Goal: Task Accomplishment & Management: Use online tool/utility

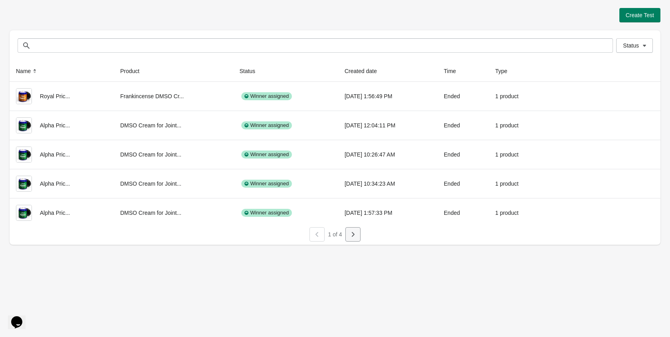
click at [350, 233] on icon "button" at bounding box center [353, 234] width 8 height 8
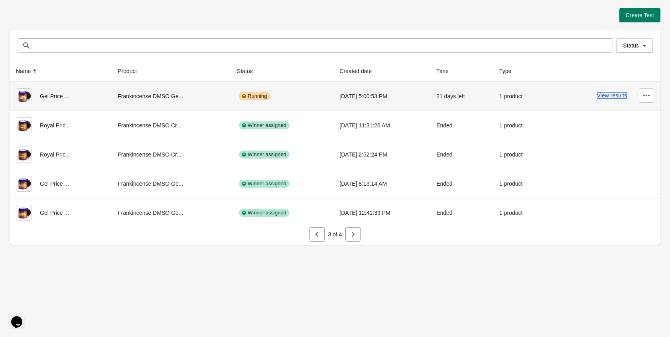
click at [615, 95] on button "View results" at bounding box center [612, 95] width 30 height 6
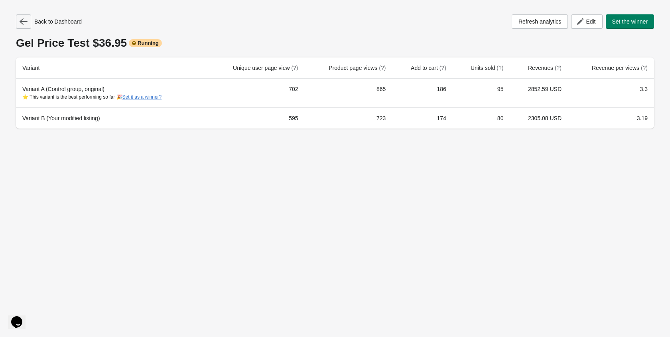
click at [23, 25] on icon "button" at bounding box center [24, 22] width 8 height 8
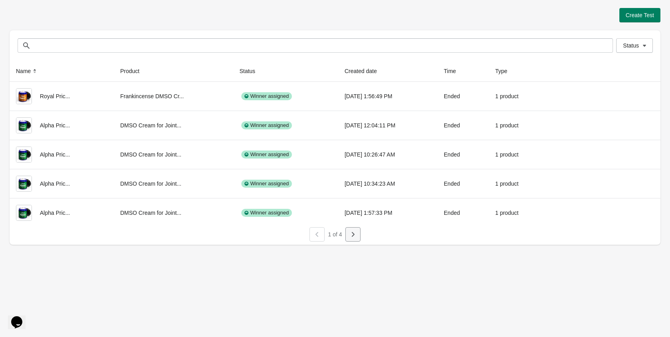
click at [356, 239] on button "button" at bounding box center [353, 234] width 15 height 14
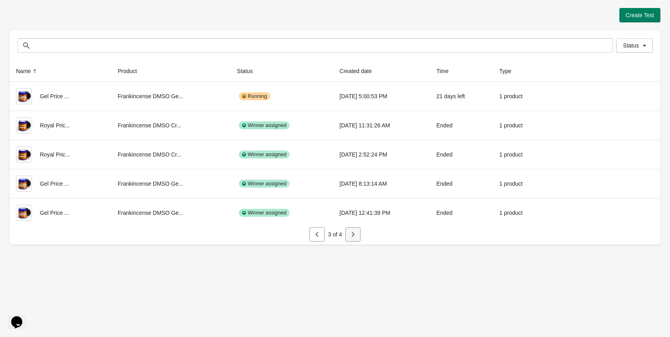
click at [356, 239] on button "button" at bounding box center [353, 234] width 15 height 14
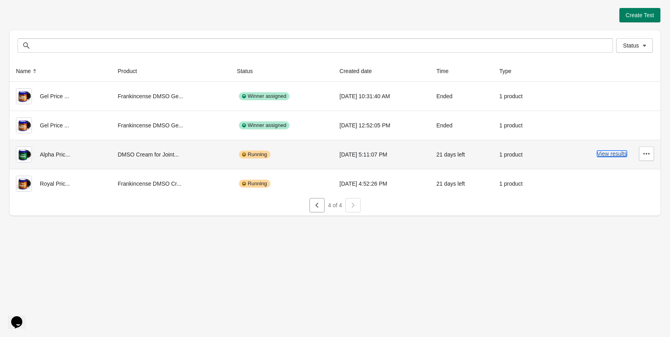
click at [602, 156] on button "View results" at bounding box center [612, 153] width 30 height 6
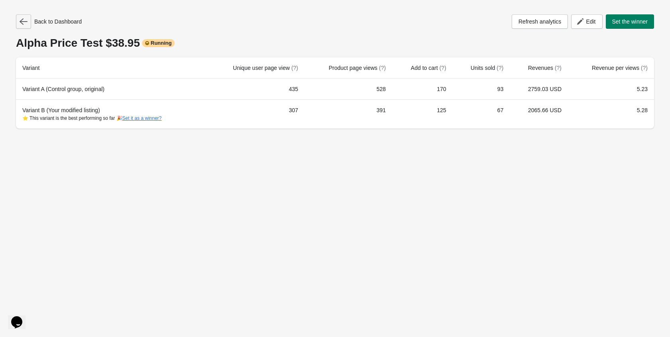
click at [24, 24] on icon "button" at bounding box center [24, 21] width 8 height 6
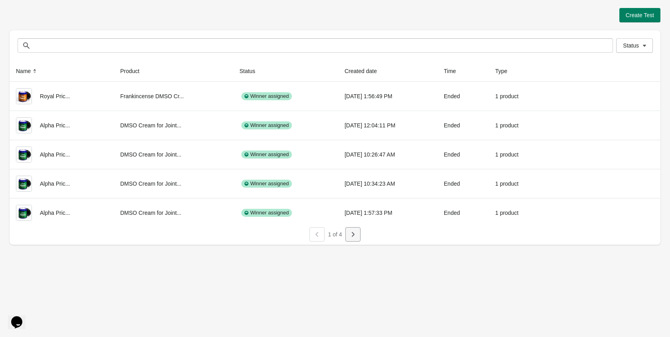
click at [354, 229] on button "button" at bounding box center [353, 234] width 15 height 14
click at [354, 231] on icon "button" at bounding box center [353, 234] width 8 height 8
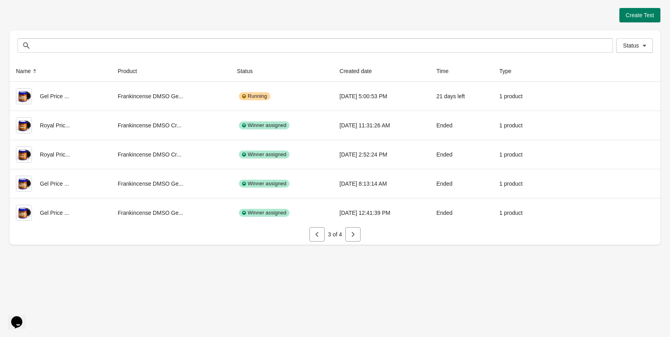
click at [354, 231] on icon "button" at bounding box center [353, 234] width 8 height 8
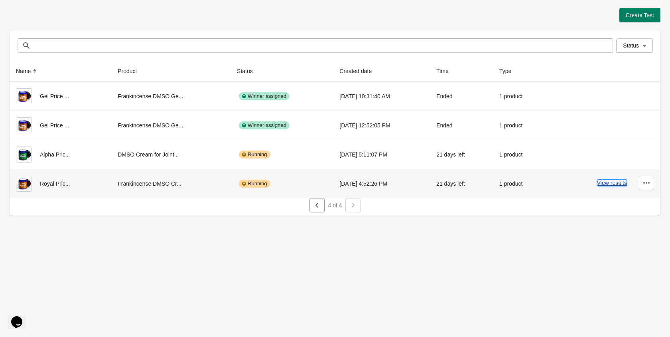
click at [604, 183] on button "View results" at bounding box center [612, 183] width 30 height 6
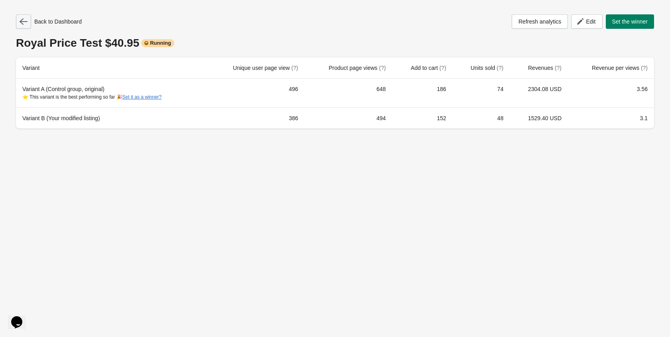
click at [26, 26] on button "button" at bounding box center [23, 21] width 15 height 14
